Goal: Task Accomplishment & Management: Complete application form

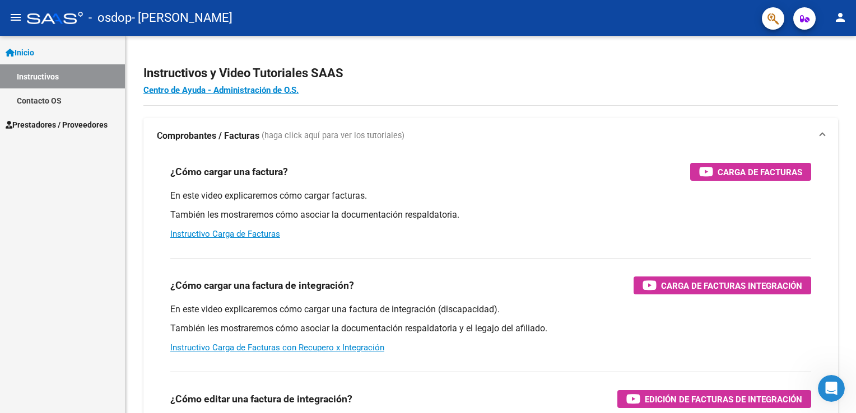
click at [73, 128] on span "Prestadores / Proveedores" at bounding box center [57, 125] width 102 height 12
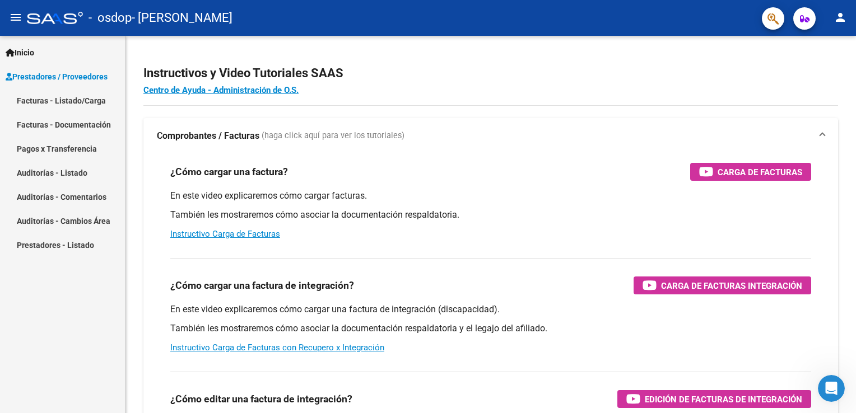
click at [90, 100] on link "Facturas - Listado/Carga" at bounding box center [62, 100] width 125 height 24
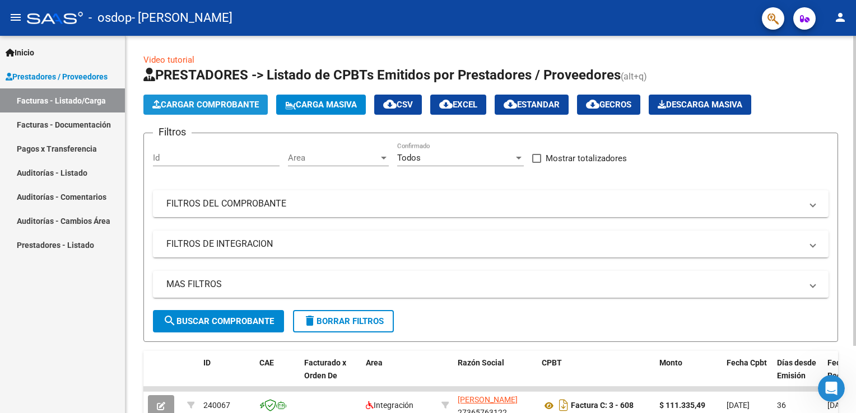
click at [242, 110] on button "Cargar Comprobante" at bounding box center [205, 105] width 124 height 20
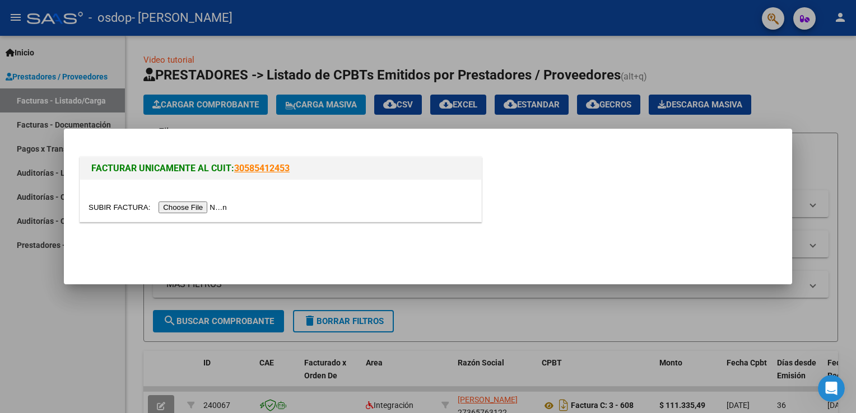
click at [183, 209] on input "file" at bounding box center [159, 208] width 142 height 12
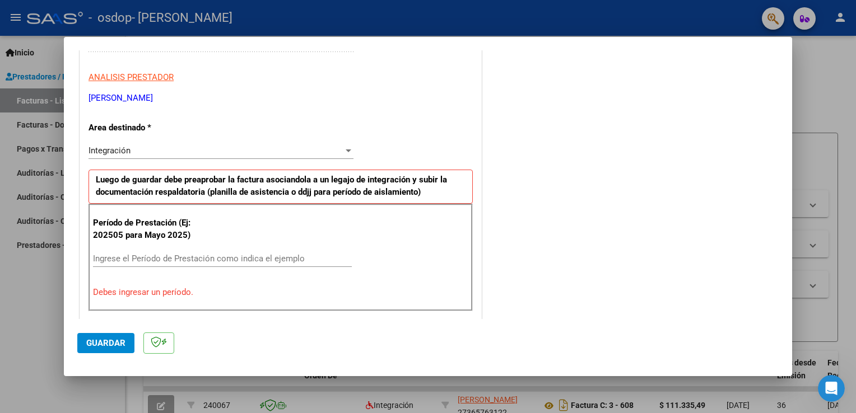
scroll to position [224, 0]
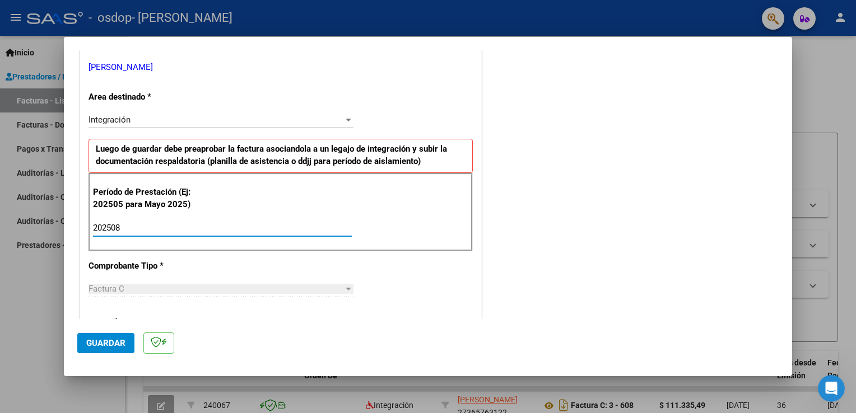
click at [136, 225] on input "202508" at bounding box center [222, 228] width 259 height 10
type input "202508"
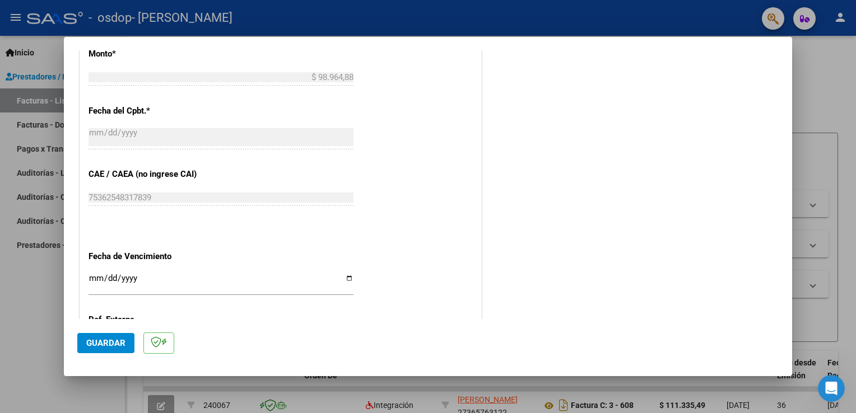
scroll to position [616, 0]
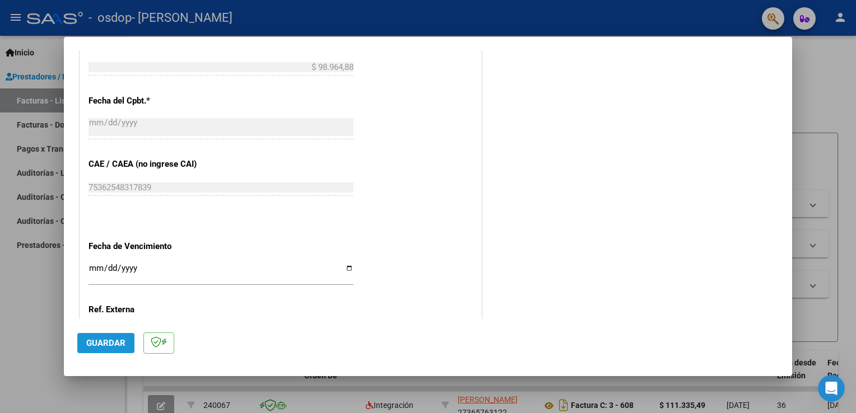
click at [116, 342] on span "Guardar" at bounding box center [105, 343] width 39 height 10
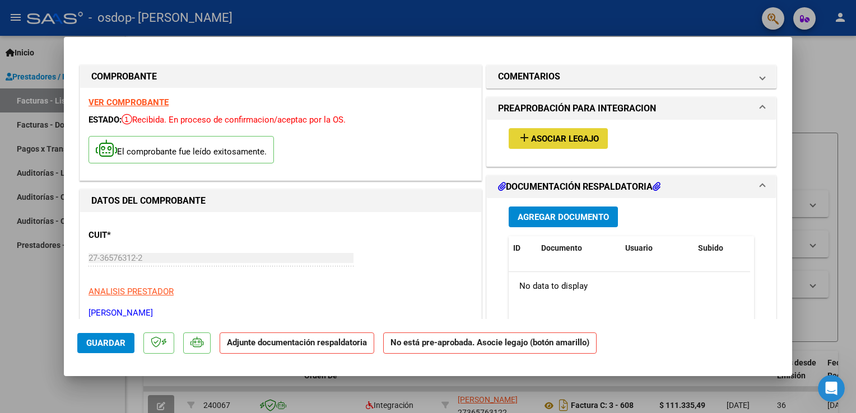
click at [531, 141] on span "Asociar Legajo" at bounding box center [565, 139] width 68 height 10
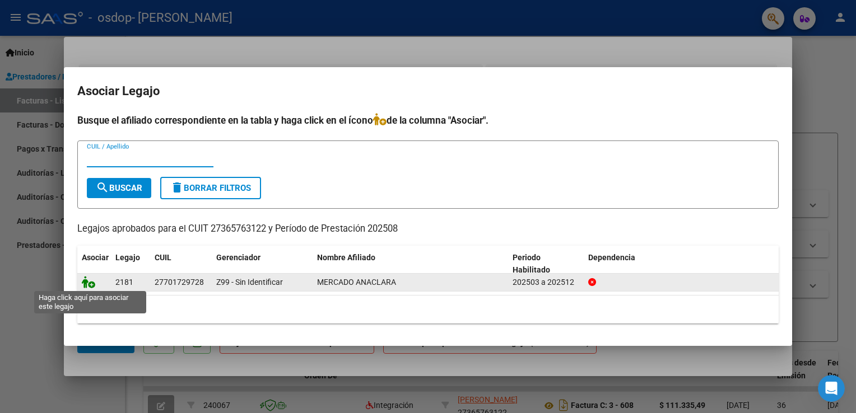
click at [89, 283] on icon at bounding box center [88, 282] width 13 height 12
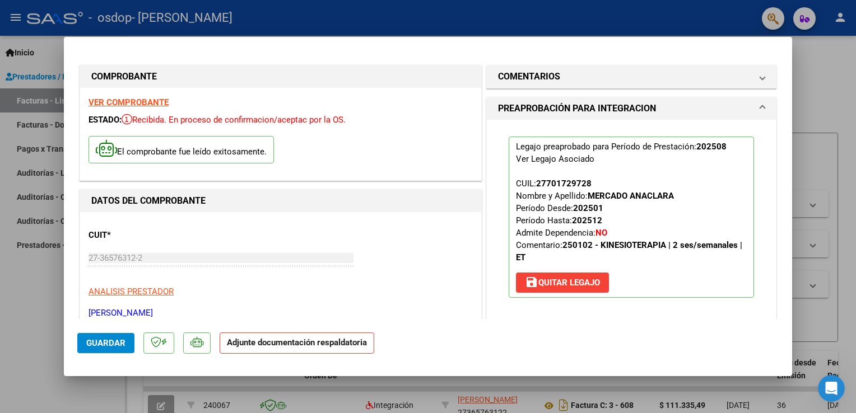
click at [361, 341] on strong "Adjunte documentación respaldatoria" at bounding box center [297, 343] width 140 height 10
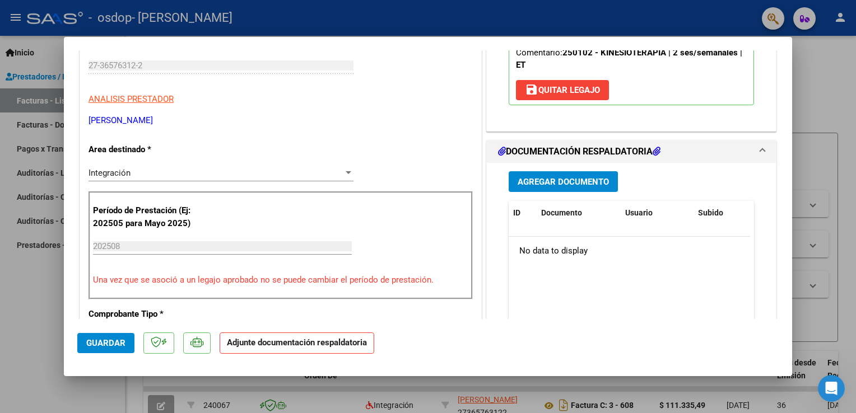
scroll to position [217, 0]
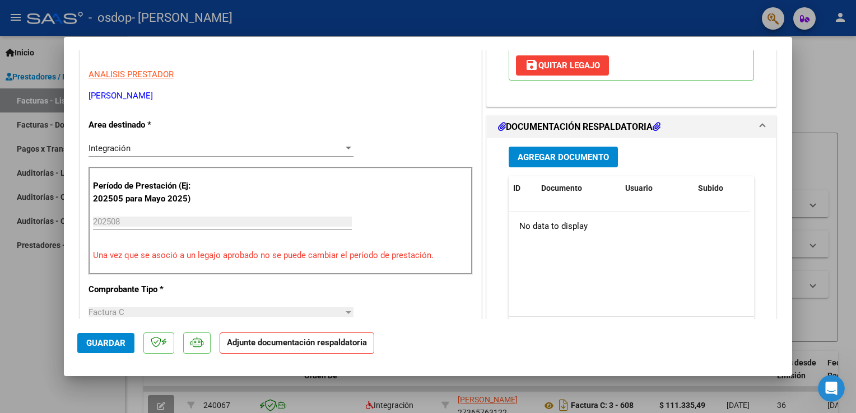
click at [530, 156] on span "Agregar Documento" at bounding box center [562, 157] width 91 height 10
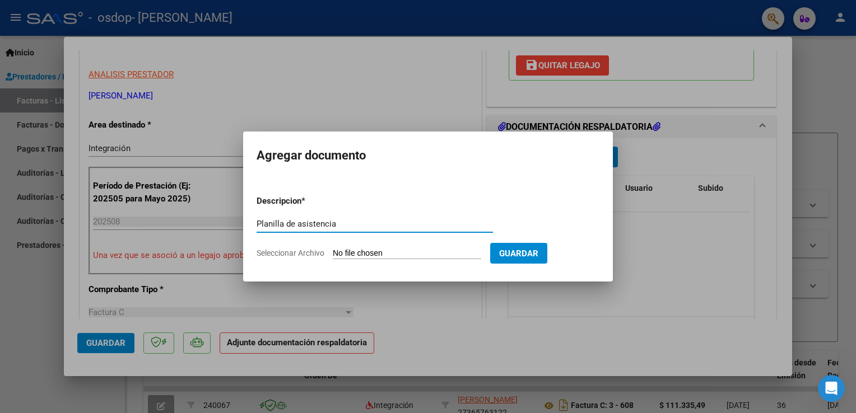
type input "Planilla de asistencia"
click at [354, 253] on input "Seleccionar Archivo" at bounding box center [407, 254] width 148 height 11
type input "C:\fakepath\planila de asistencia [PERSON_NAME].jpeg"
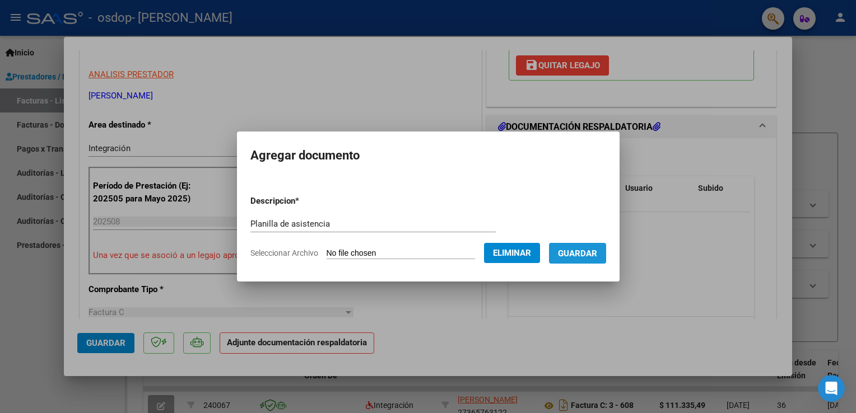
click at [576, 250] on span "Guardar" at bounding box center [577, 254] width 39 height 10
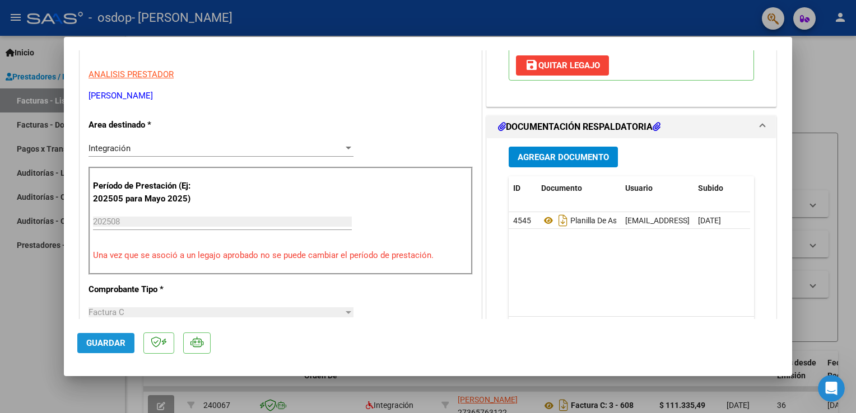
click at [119, 342] on span "Guardar" at bounding box center [105, 343] width 39 height 10
click at [88, 342] on span "Guardar" at bounding box center [105, 343] width 39 height 10
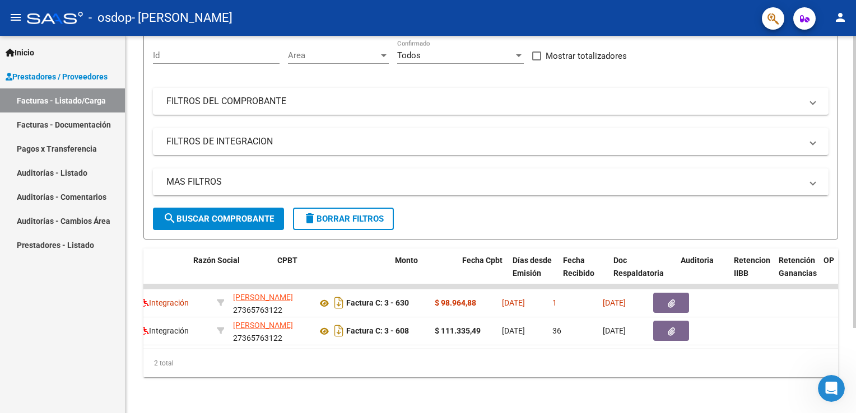
scroll to position [0, 264]
